Goal: Navigation & Orientation: Find specific page/section

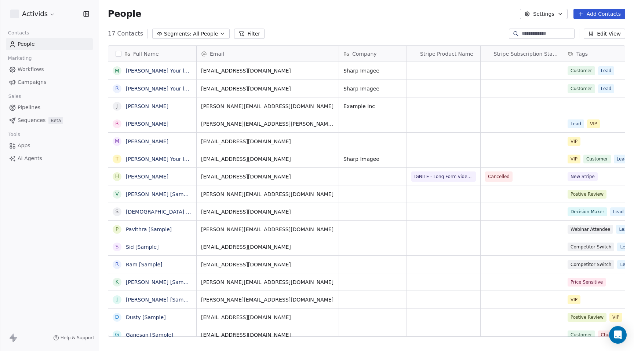
scroll to position [309, 535]
click at [21, 146] on span "Apps" at bounding box center [24, 146] width 13 height 8
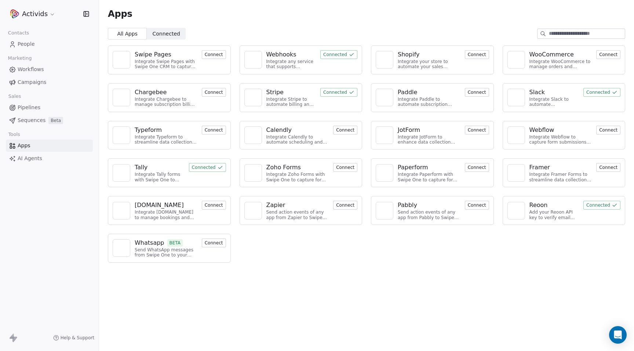
click at [204, 291] on div "Apps All Apps All Apps Connected Connected Swipe Pages Integrate Swipe Pages wi…" at bounding box center [366, 175] width 535 height 351
click at [291, 273] on div "Apps All Apps All Apps Connected Connected Swipe Pages Integrate Swipe Pages wi…" at bounding box center [366, 175] width 535 height 351
click at [158, 33] on span "Connected" at bounding box center [167, 34] width 28 height 8
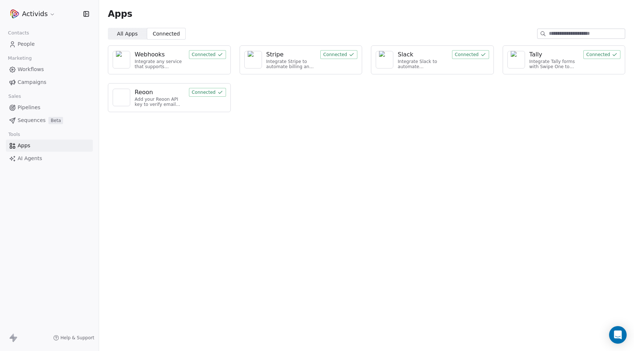
click at [130, 37] on span "All Apps" at bounding box center [127, 34] width 21 height 8
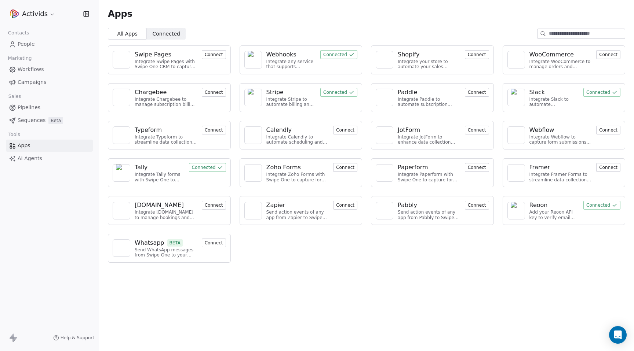
click at [289, 248] on div "Swipe Pages Integrate Swipe Pages with Swipe One CRM to capture lead data. Conn…" at bounding box center [366, 154] width 535 height 229
click at [81, 340] on span "Help & Support" at bounding box center [78, 338] width 34 height 6
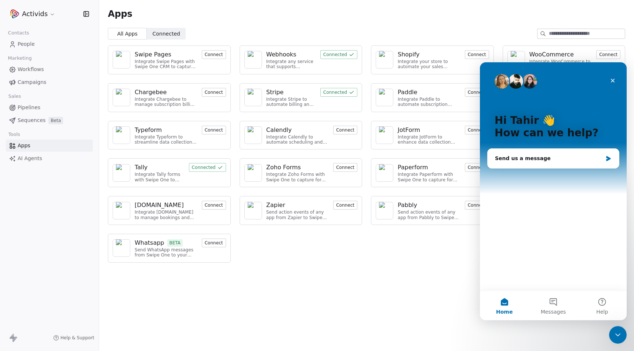
click at [69, 338] on span "Help & Support" at bounding box center [78, 338] width 34 height 6
click at [14, 338] on icon at bounding box center [15, 339] width 4 height 5
click at [32, 106] on span "Pipelines" at bounding box center [29, 108] width 23 height 8
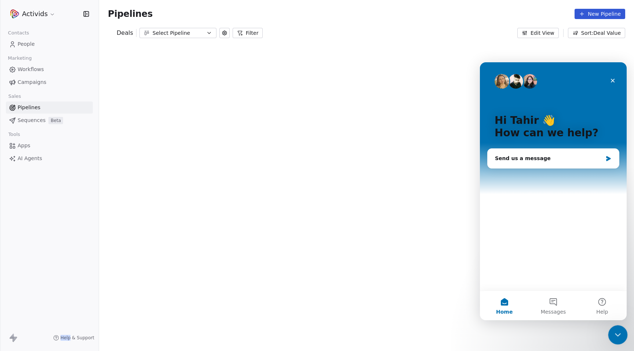
click at [616, 335] on icon "Close Intercom Messenger" at bounding box center [616, 334] width 9 height 9
